Goal: Task Accomplishment & Management: Manage account settings

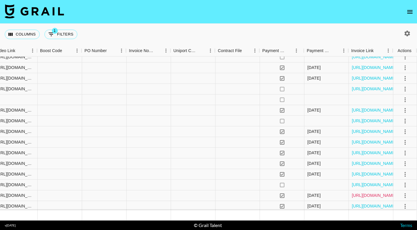
scroll to position [835, 574]
click at [371, 187] on link "[URL][DOMAIN_NAME]" at bounding box center [374, 185] width 45 height 6
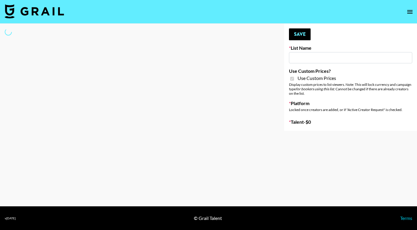
type input "[PERSON_NAME] ([DATE])"
checkbox input "true"
select select "Brand"
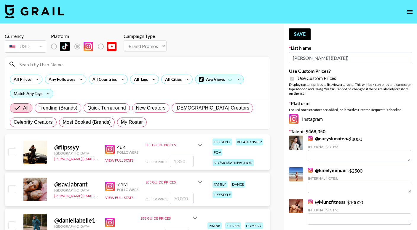
click at [115, 67] on input at bounding box center [141, 64] width 250 height 9
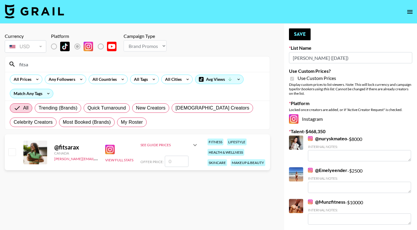
type input "fitsa"
click at [172, 163] on input "number" at bounding box center [177, 161] width 24 height 11
checkbox input "true"
click at [300, 35] on button "Save" at bounding box center [300, 34] width 22 height 12
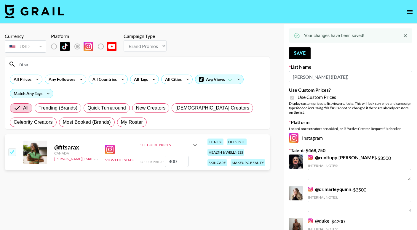
click at [178, 161] on input "400" at bounding box center [177, 161] width 24 height 11
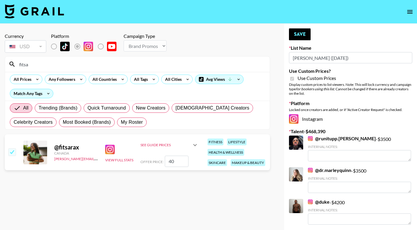
type input "4"
checkbox input "false"
checkbox input "true"
type input "1500"
click at [303, 33] on button "Save" at bounding box center [300, 34] width 22 height 12
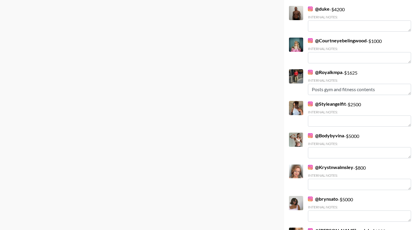
scroll to position [491, 0]
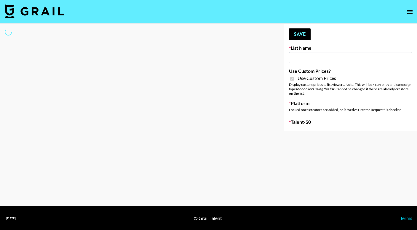
type input "Liquid Brands ([DATE])"
checkbox input "true"
select select "Brand"
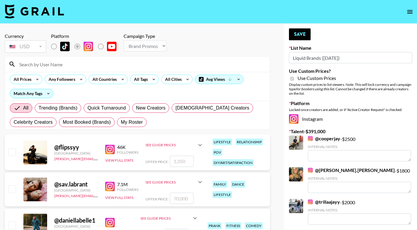
click at [105, 65] on input at bounding box center [141, 64] width 250 height 9
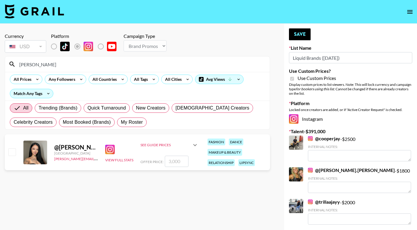
type input "michelleot"
click at [12, 155] on input "checkbox" at bounding box center [11, 151] width 7 height 7
checkbox input "true"
type input "3000"
click at [302, 34] on button "Save" at bounding box center [300, 34] width 22 height 12
